Goal: Task Accomplishment & Management: Complete application form

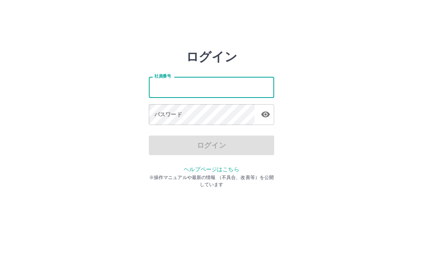
type input "*******"
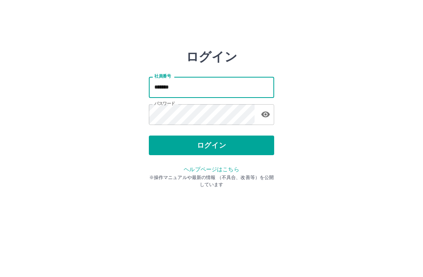
click at [225, 144] on button "ログイン" at bounding box center [211, 146] width 125 height 20
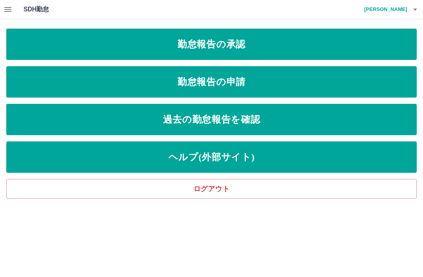
click at [244, 85] on link "勤怠報告の申請" at bounding box center [211, 81] width 411 height 31
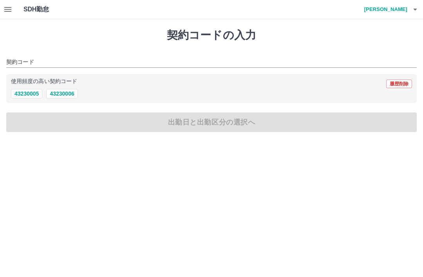
click at [75, 89] on button "43230006" at bounding box center [61, 93] width 31 height 9
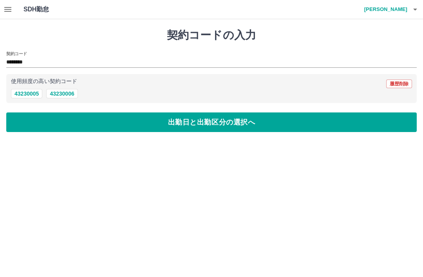
type input "********"
click at [206, 125] on button "出勤日と出勤区分の選択へ" at bounding box center [211, 123] width 411 height 20
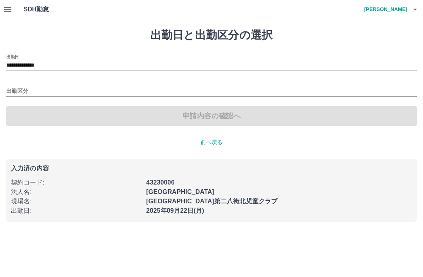
click at [31, 89] on input "出勤区分" at bounding box center [211, 92] width 411 height 10
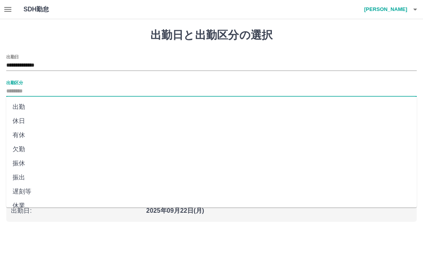
click at [25, 110] on li "出勤" at bounding box center [211, 107] width 411 height 14
type input "**"
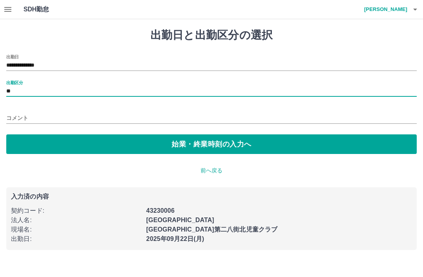
click at [198, 143] on button "始業・終業時刻の入力へ" at bounding box center [211, 144] width 411 height 20
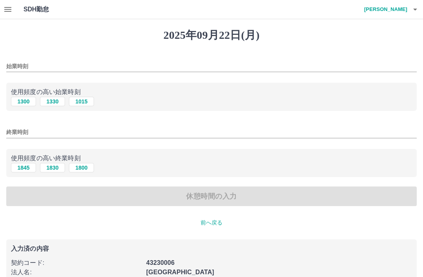
click at [55, 54] on div "2025年09月22日(月) 始業時刻 使用頻度の高い始業時刻 1300 1330 1015 終業時刻 使用頻度の高い終業時刻 1845 1830 1800 …" at bounding box center [211, 170] width 423 height 302
click at [53, 64] on input "始業時刻" at bounding box center [211, 66] width 411 height 11
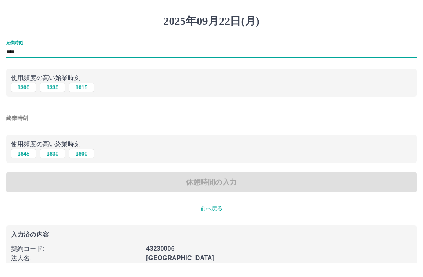
type input "****"
click at [58, 127] on input "終業時刻" at bounding box center [211, 132] width 411 height 11
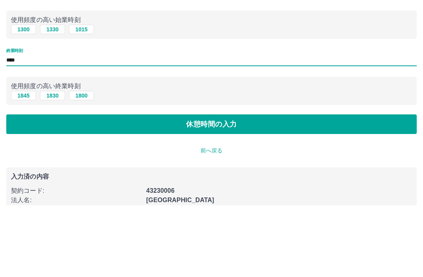
type input "****"
click at [227, 187] on button "休憩時間の入力" at bounding box center [211, 197] width 411 height 20
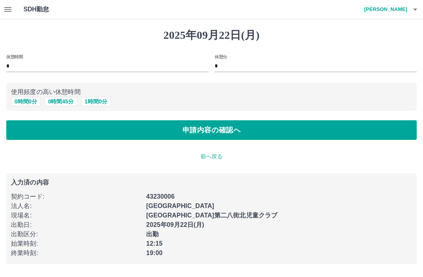
click at [67, 100] on button "0 時間 45 分" at bounding box center [61, 101] width 33 height 9
type input "**"
click at [236, 131] on button "申請内容の確認へ" at bounding box center [211, 130] width 411 height 20
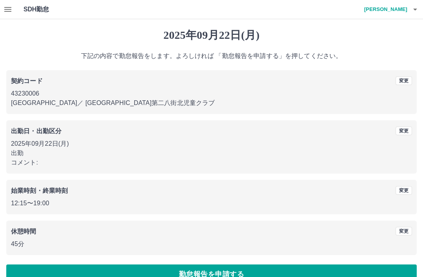
scroll to position [16, 0]
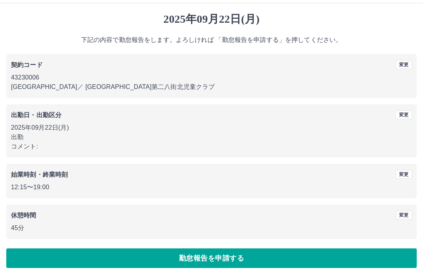
click at [220, 258] on button "勤怠報告を申請する" at bounding box center [211, 259] width 411 height 20
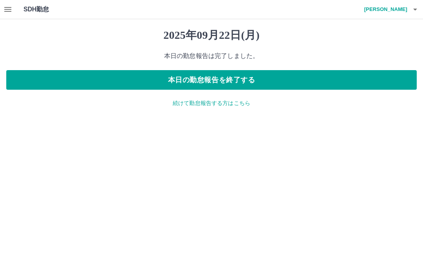
click at [13, 9] on button "button" at bounding box center [8, 9] width 16 height 19
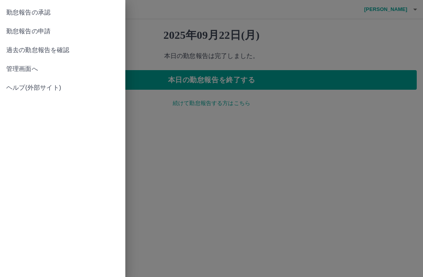
click at [35, 69] on span "管理画面へ" at bounding box center [62, 68] width 113 height 9
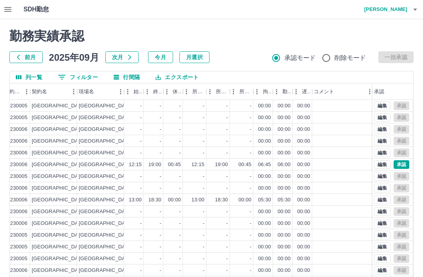
scroll to position [0, 233]
click at [402, 168] on button "承認" at bounding box center [402, 164] width 16 height 9
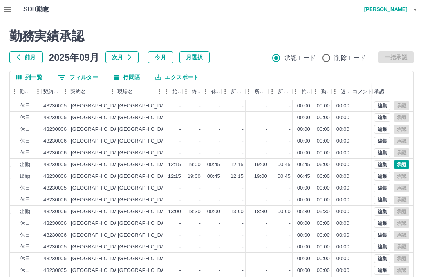
scroll to position [0, 195]
click at [402, 165] on button "承認" at bounding box center [402, 164] width 16 height 9
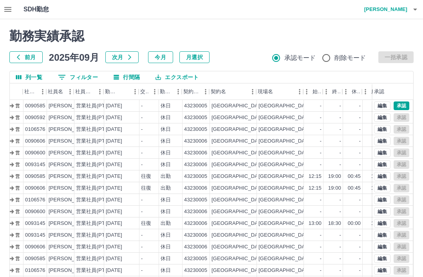
scroll to position [0, 53]
click at [406, 104] on button "承認" at bounding box center [402, 106] width 16 height 9
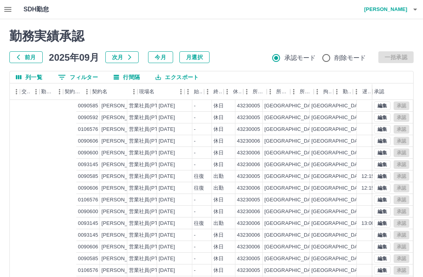
scroll to position [0, 0]
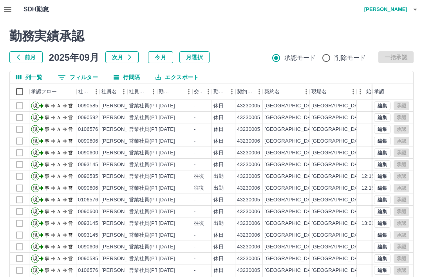
click at [419, 15] on button "button" at bounding box center [416, 9] width 16 height 19
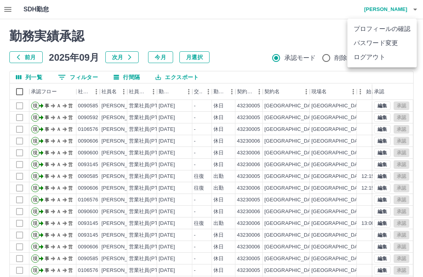
click at [380, 57] on li "ログアウト" at bounding box center [382, 57] width 69 height 14
